Goal: Navigation & Orientation: Find specific page/section

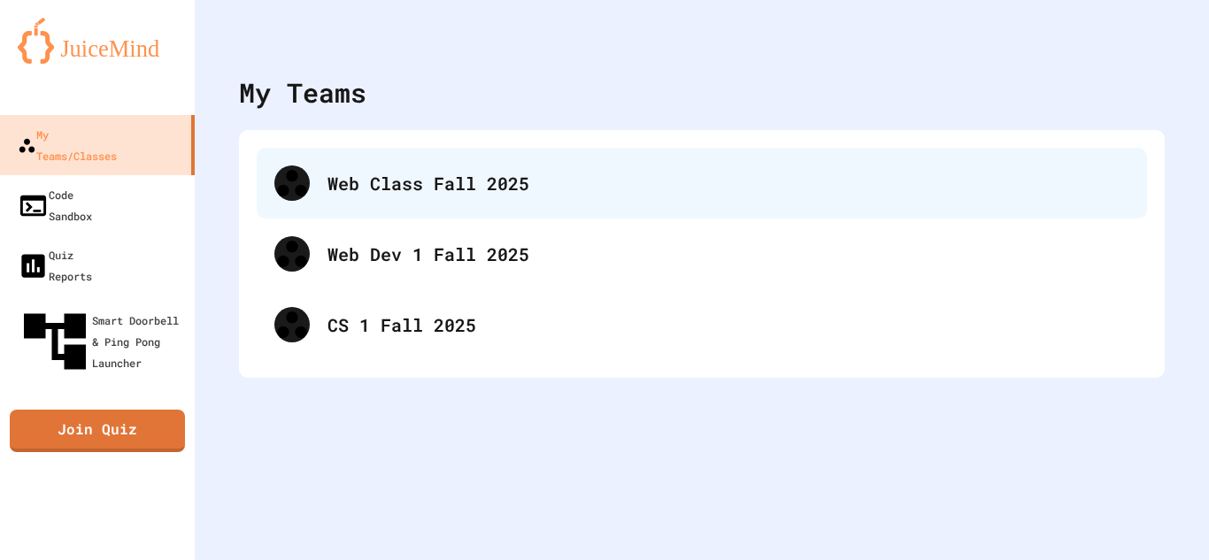
click at [409, 170] on div "Web Class Fall 2025" at bounding box center [728, 183] width 802 height 27
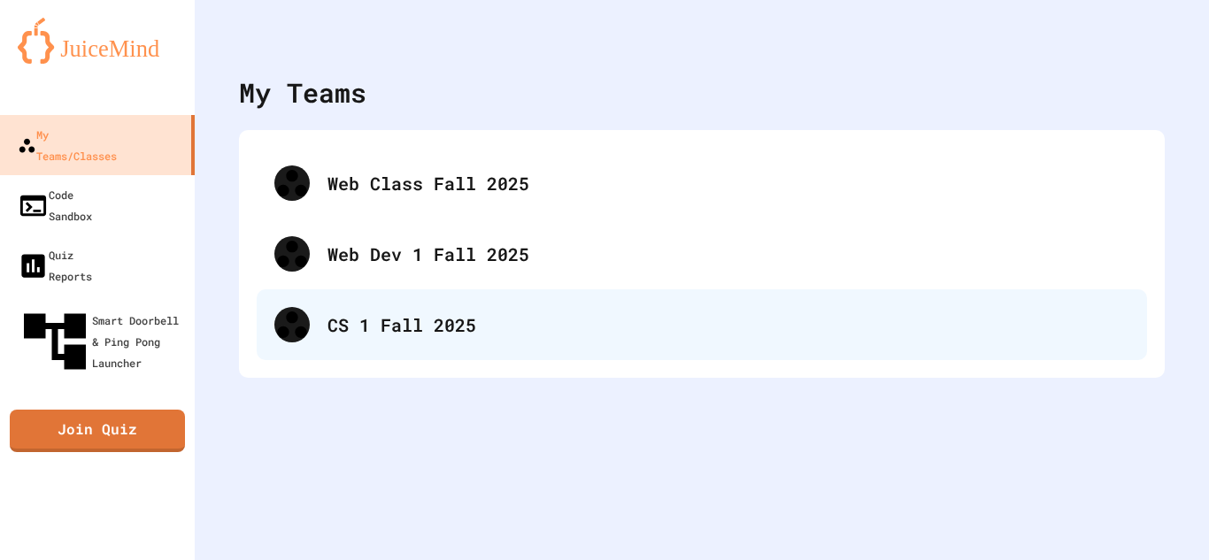
click at [475, 351] on div "CS 1 Fall 2025" at bounding box center [702, 324] width 890 height 71
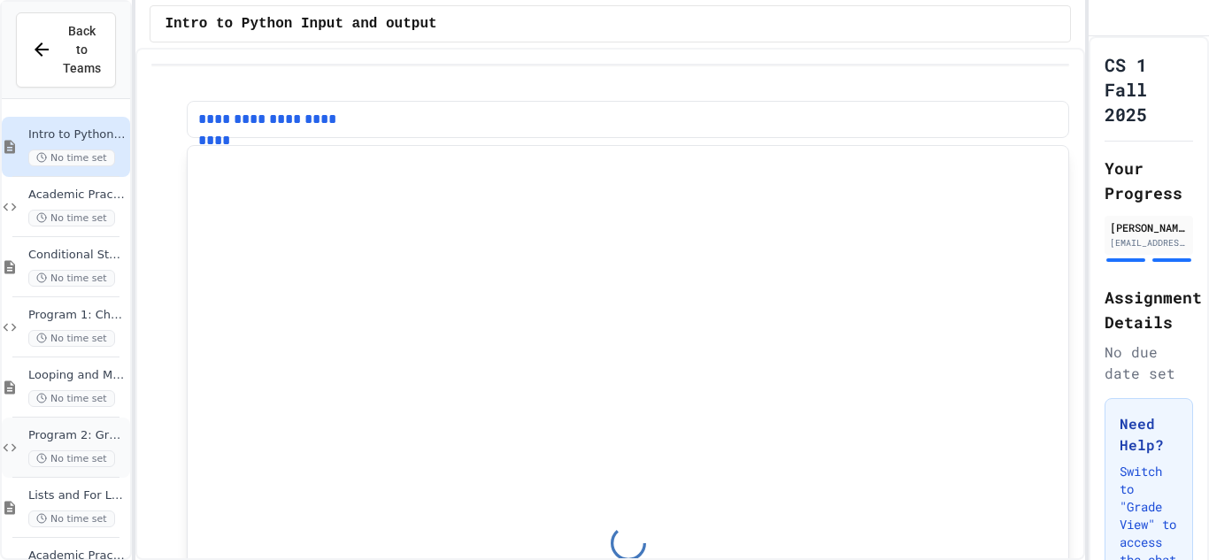
scroll to position [39, 0]
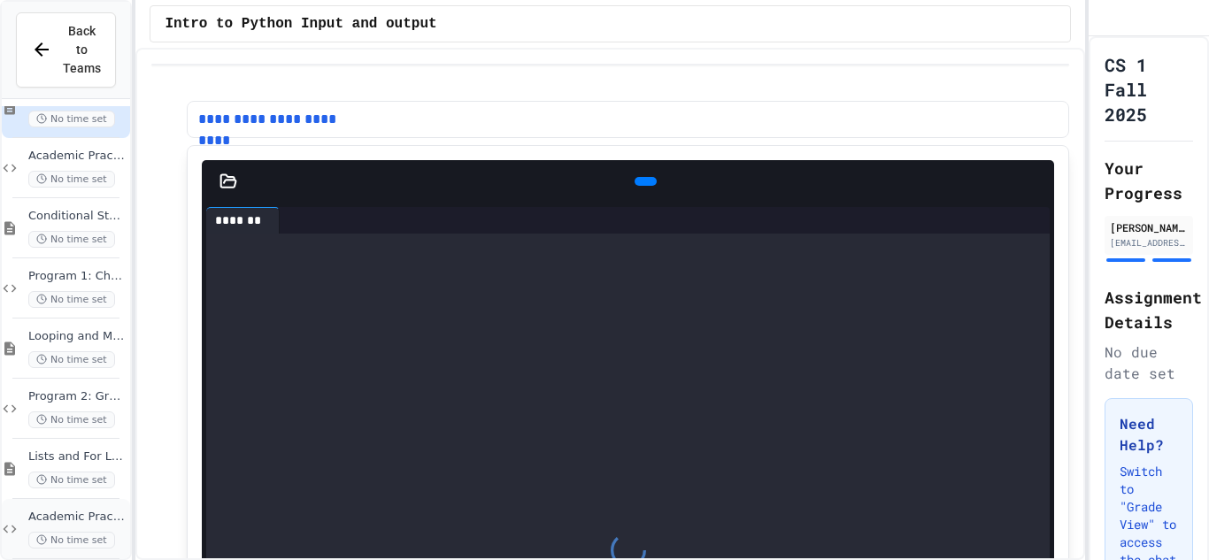
click at [88, 532] on span "No time set" at bounding box center [71, 540] width 87 height 17
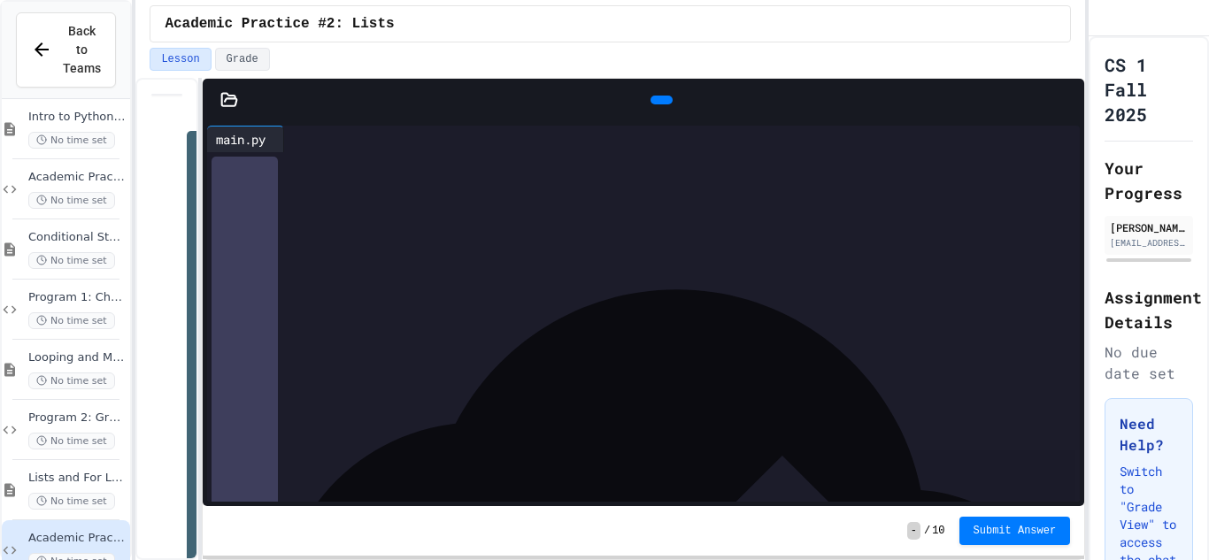
click at [659, 100] on icon at bounding box center [659, 100] width 0 height 0
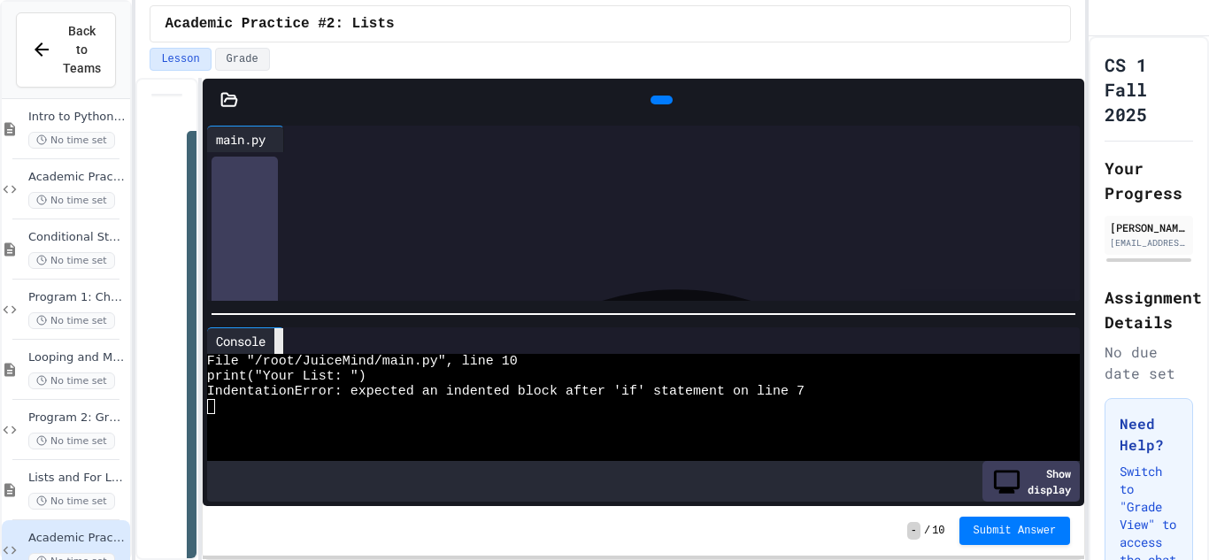
click at [279, 341] on icon at bounding box center [279, 341] width 0 height 0
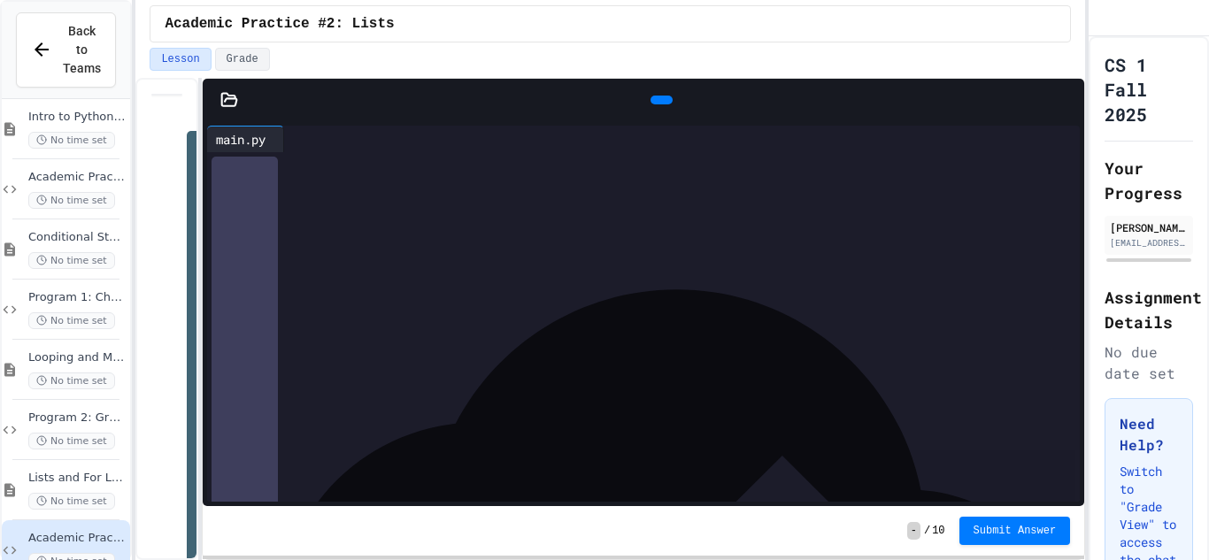
click at [375, 365] on div at bounding box center [659, 358] width 842 height 18
click at [358, 370] on div "**********" at bounding box center [659, 261] width 842 height 218
click at [68, 39] on span "Back to Teams" at bounding box center [82, 50] width 38 height 56
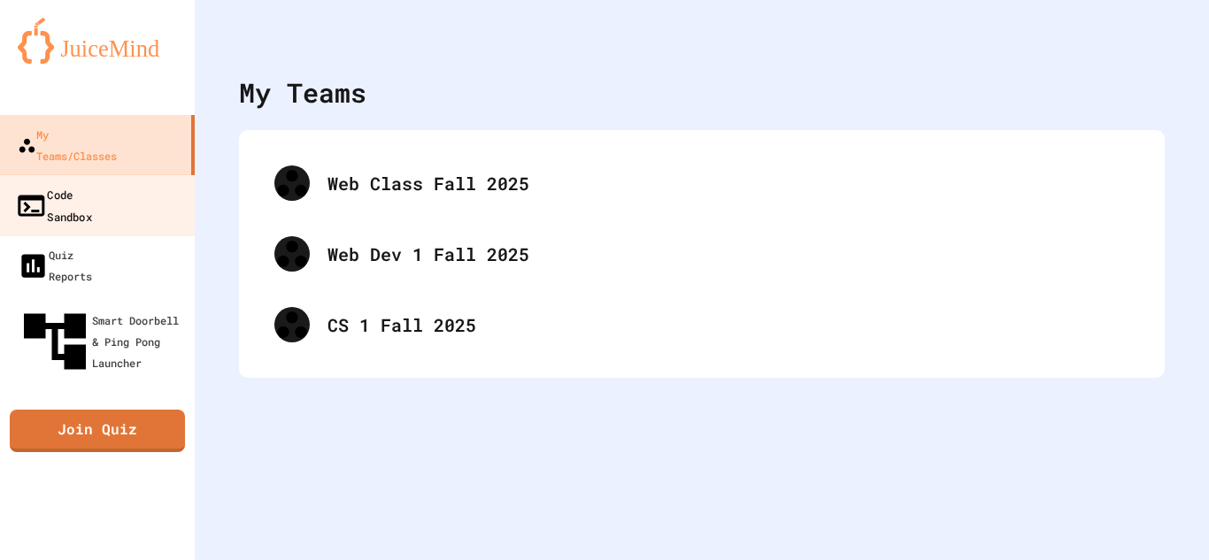
click at [58, 183] on div "Code Sandbox" at bounding box center [53, 204] width 77 height 43
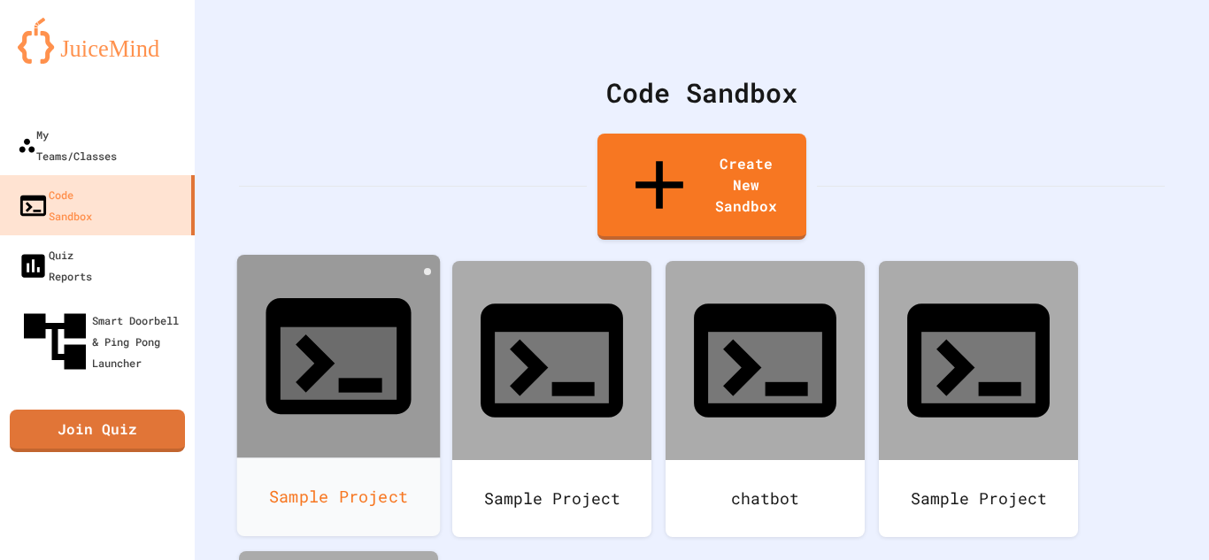
click at [389, 301] on div at bounding box center [339, 357] width 204 height 204
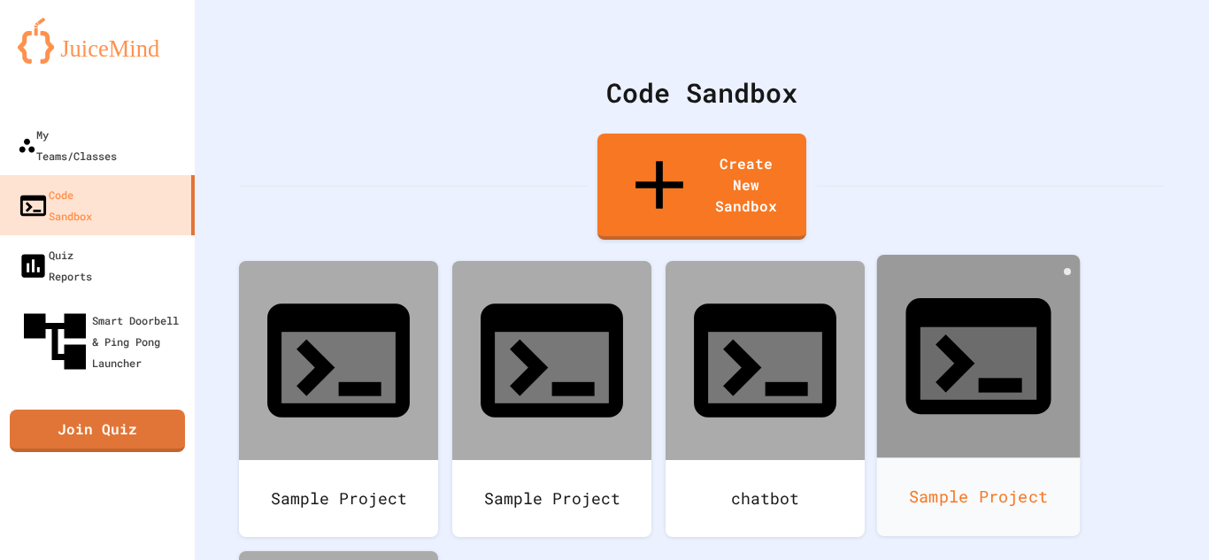
click at [910, 457] on div "Sample Project" at bounding box center [979, 496] width 204 height 79
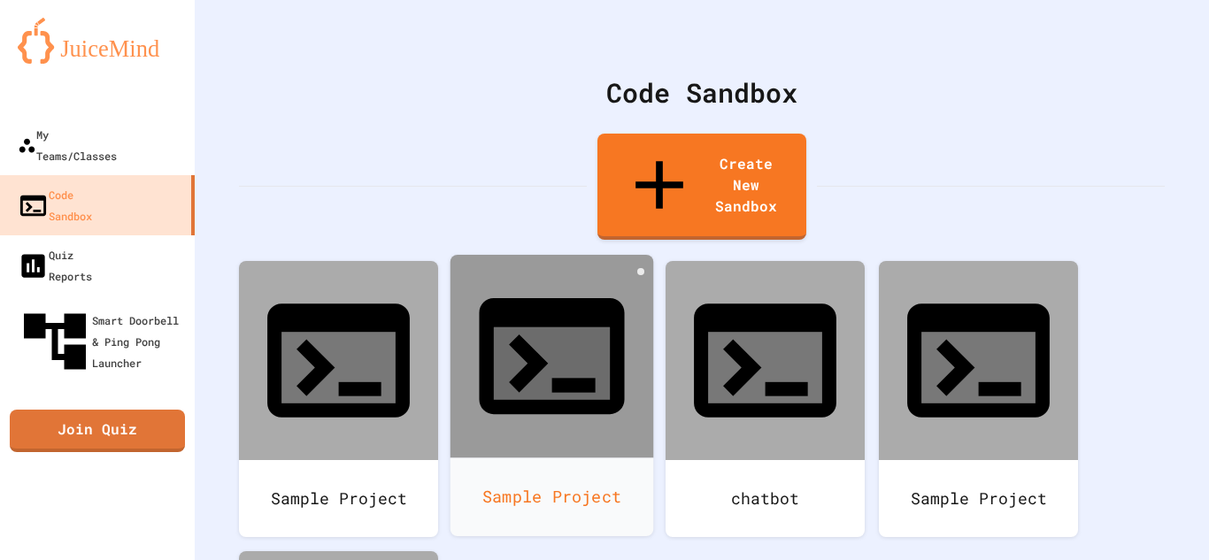
click at [594, 457] on div "Sample Project" at bounding box center [552, 496] width 204 height 79
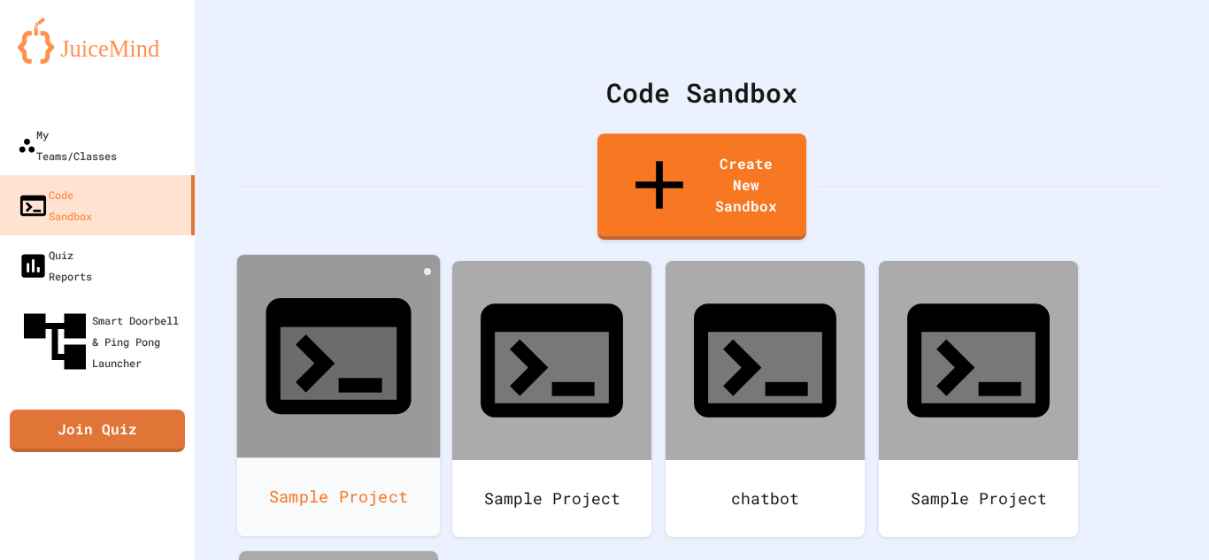
click at [358, 457] on div "Sample Project" at bounding box center [339, 496] width 204 height 79
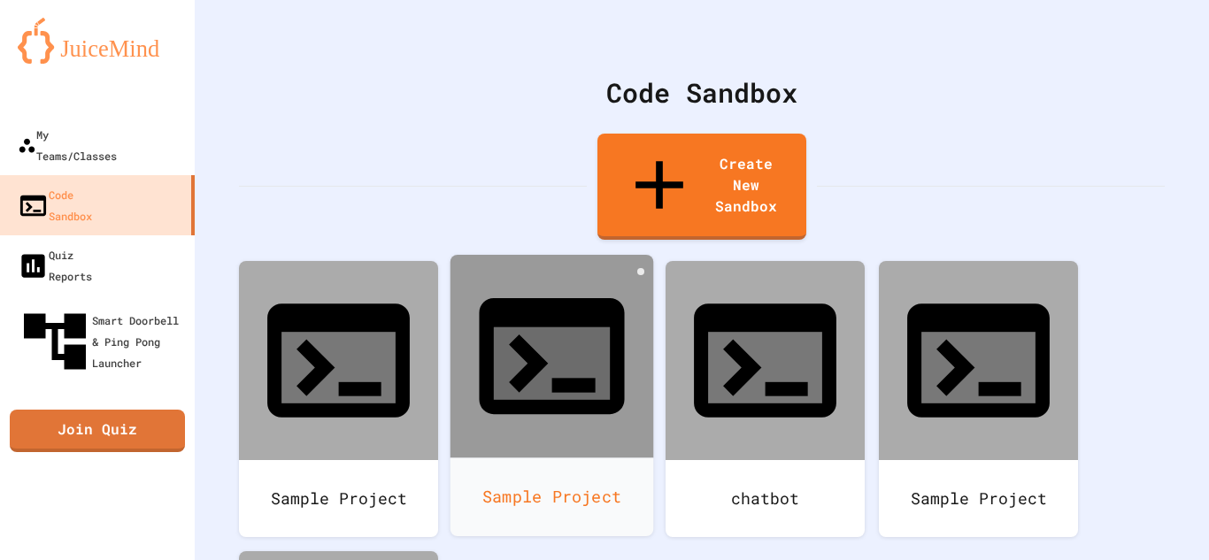
click at [600, 288] on div at bounding box center [552, 357] width 204 height 204
click at [641, 272] on icon at bounding box center [641, 272] width 0 height 0
